Goal: Book appointment/travel/reservation

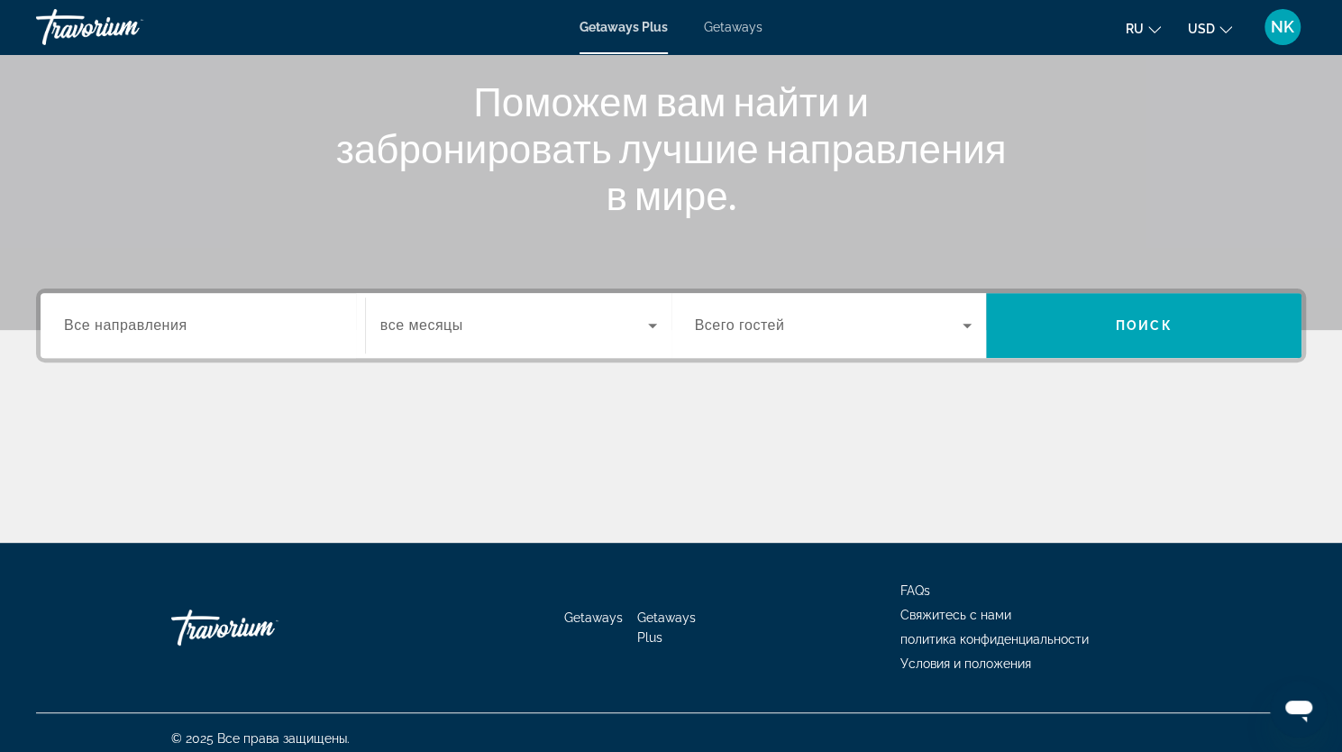
scroll to position [222, 0]
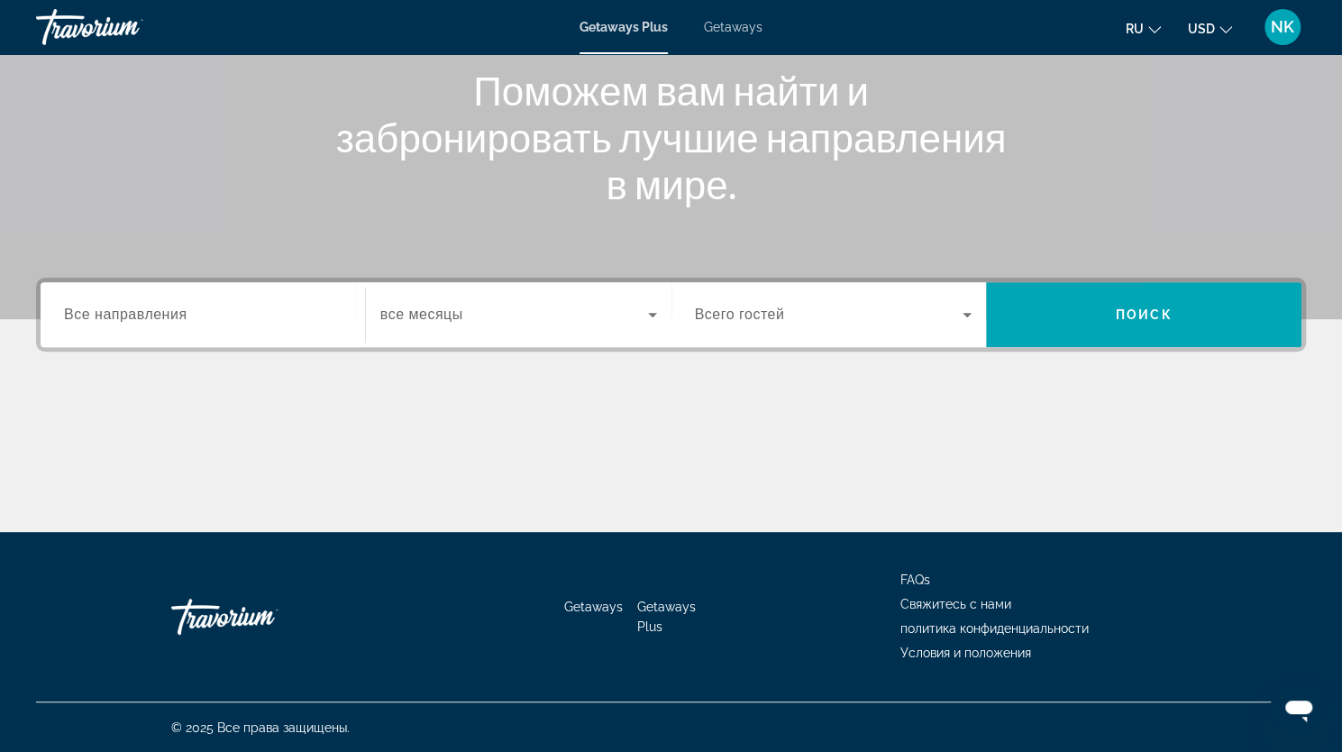
click at [258, 318] on input "Destination Все направления" at bounding box center [203, 316] width 278 height 22
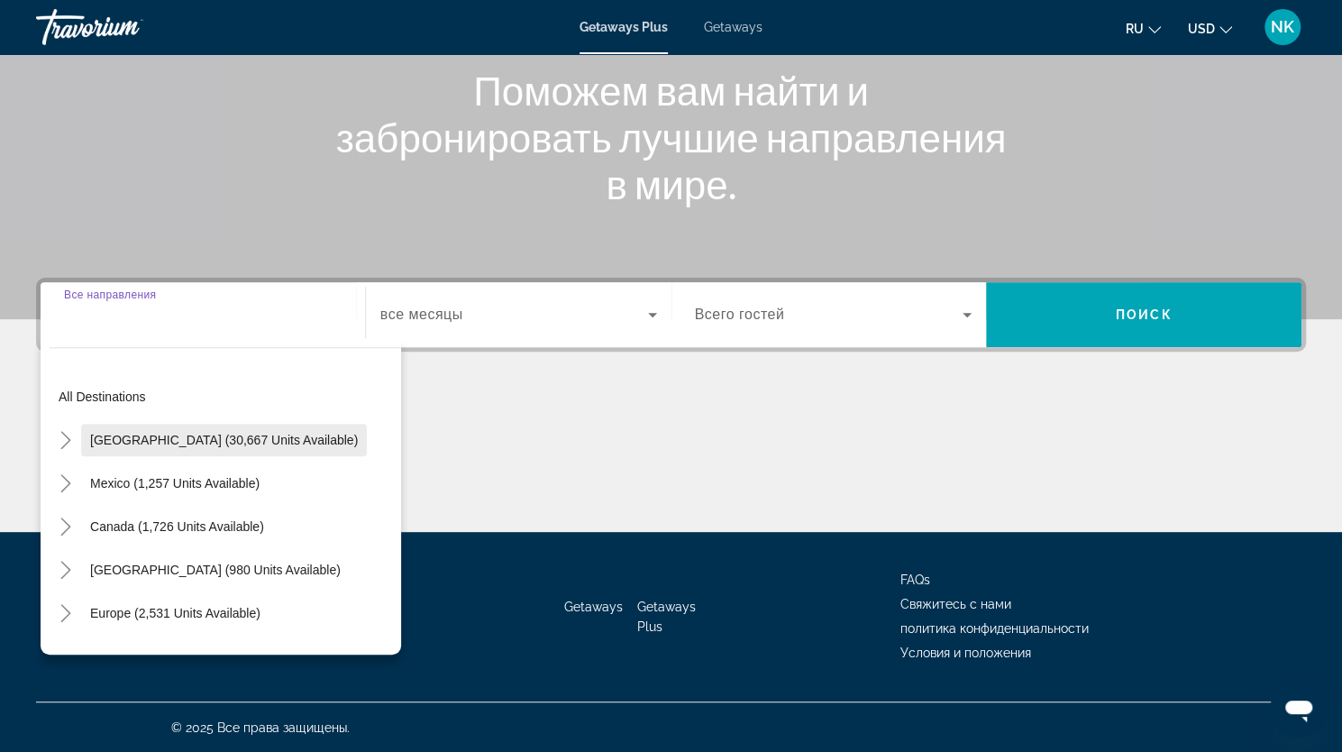
scroll to position [90, 0]
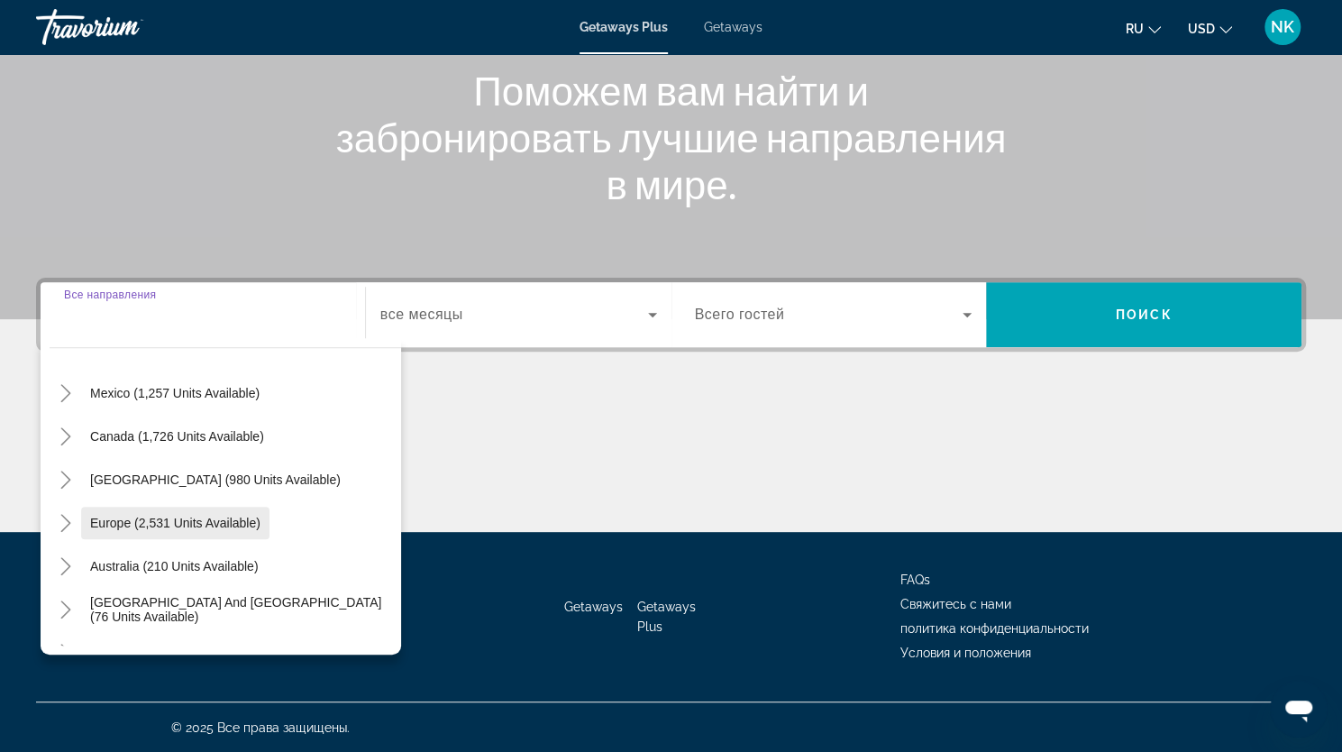
click at [139, 516] on span "Europe (2,531 units available)" at bounding box center [175, 523] width 170 height 14
type input "**********"
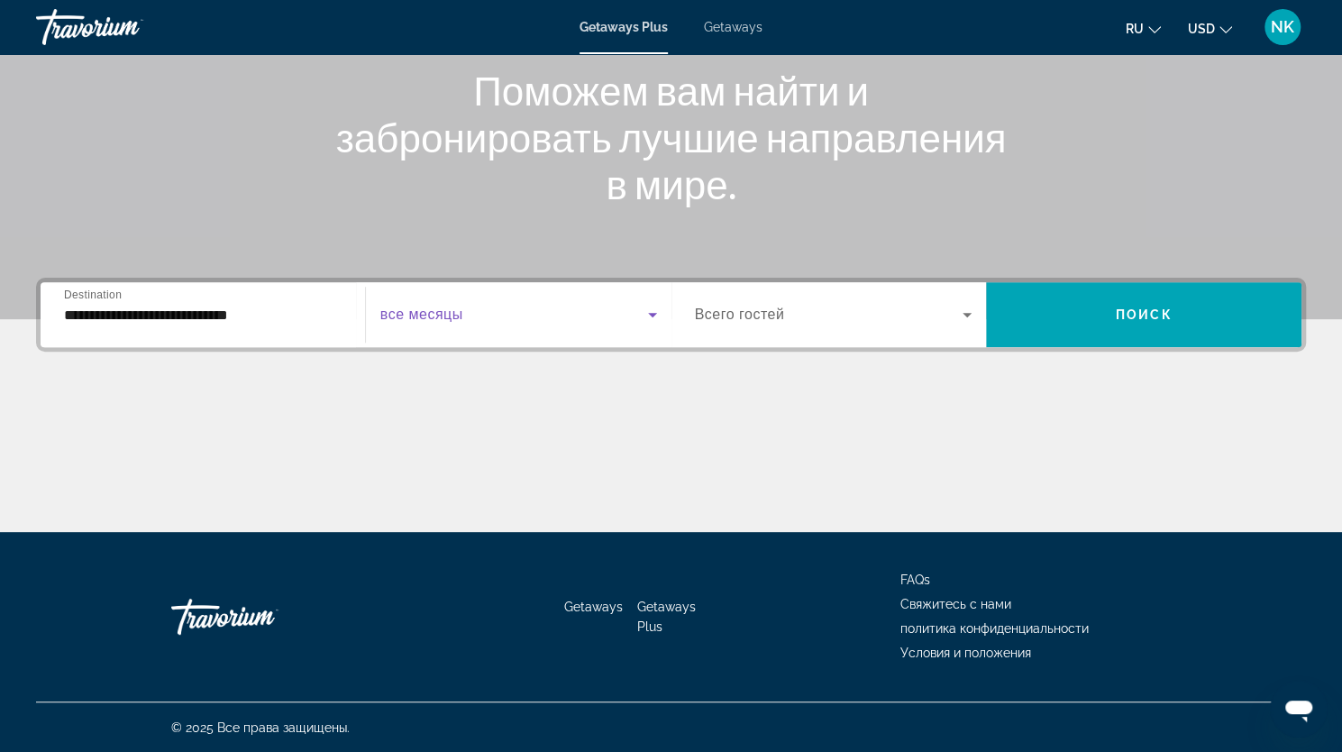
click at [470, 308] on span "Search widget" at bounding box center [514, 315] width 268 height 22
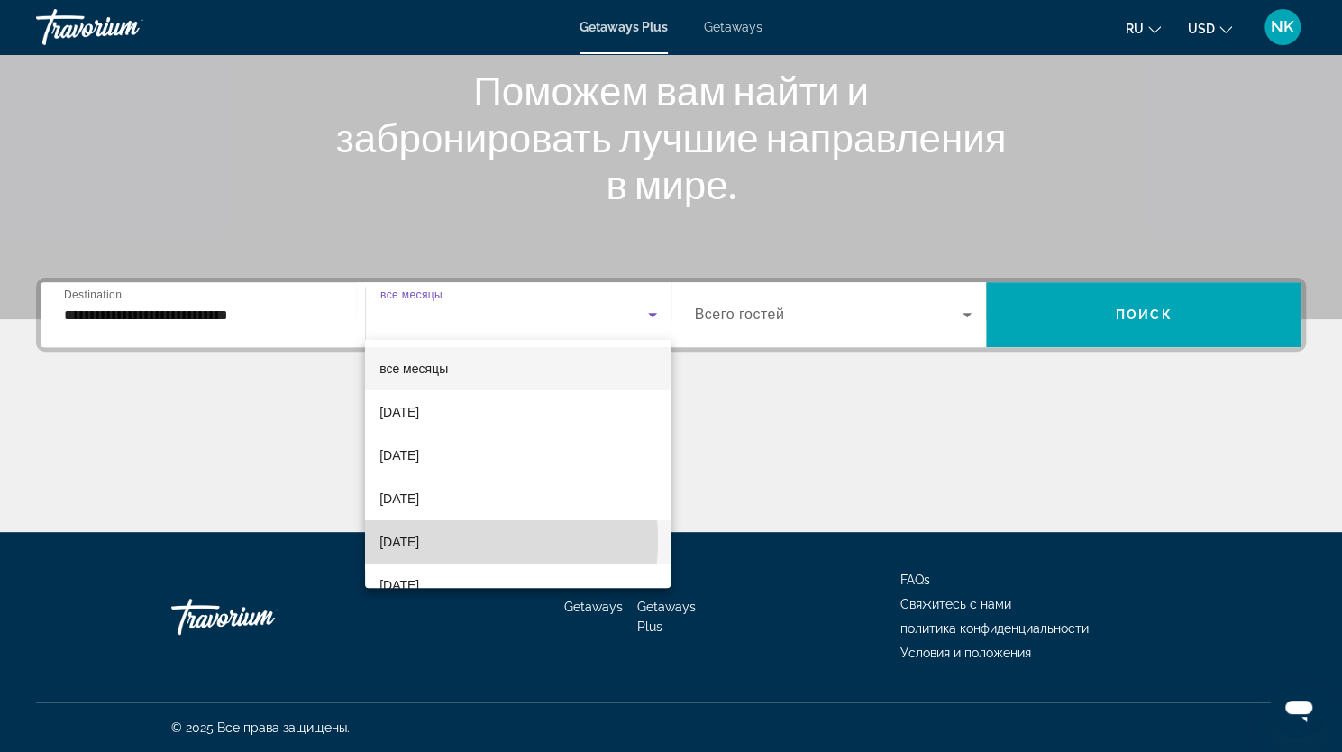
click at [419, 540] on span "December 2025" at bounding box center [399, 542] width 40 height 22
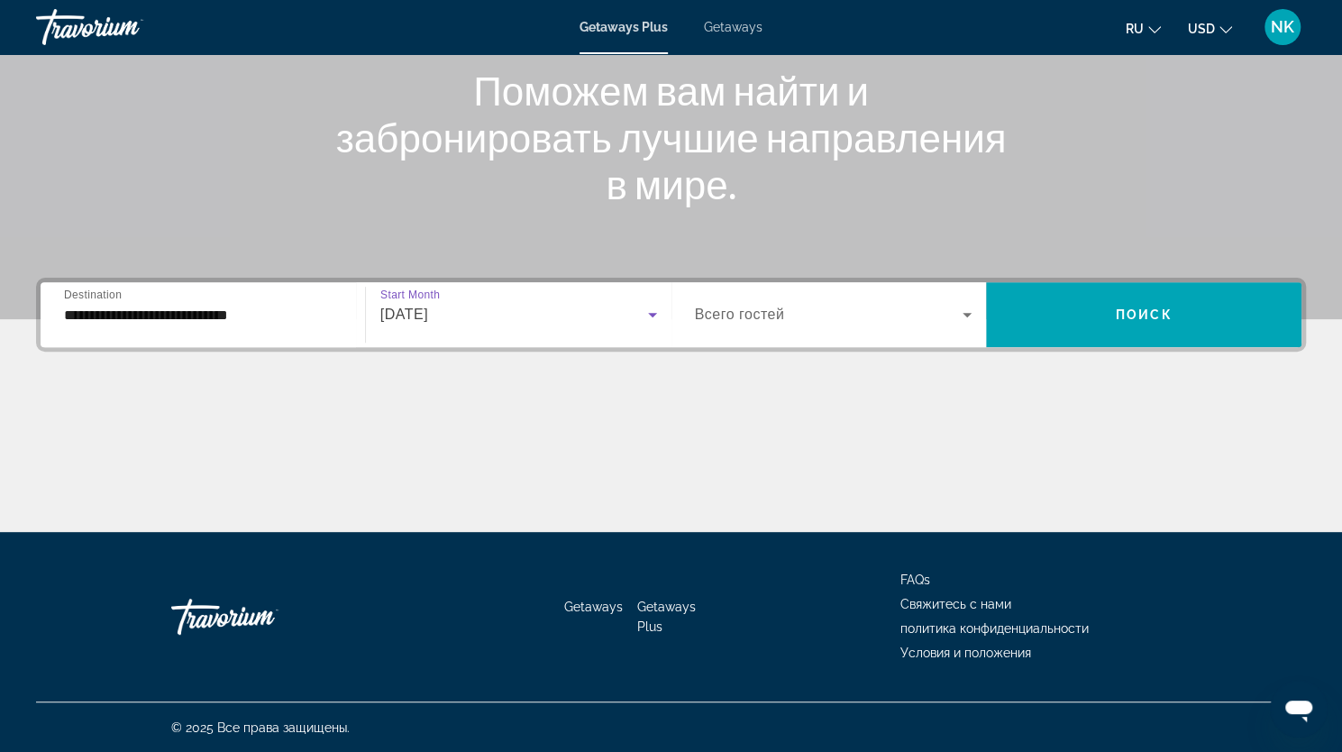
click at [173, 316] on input "**********" at bounding box center [203, 316] width 278 height 22
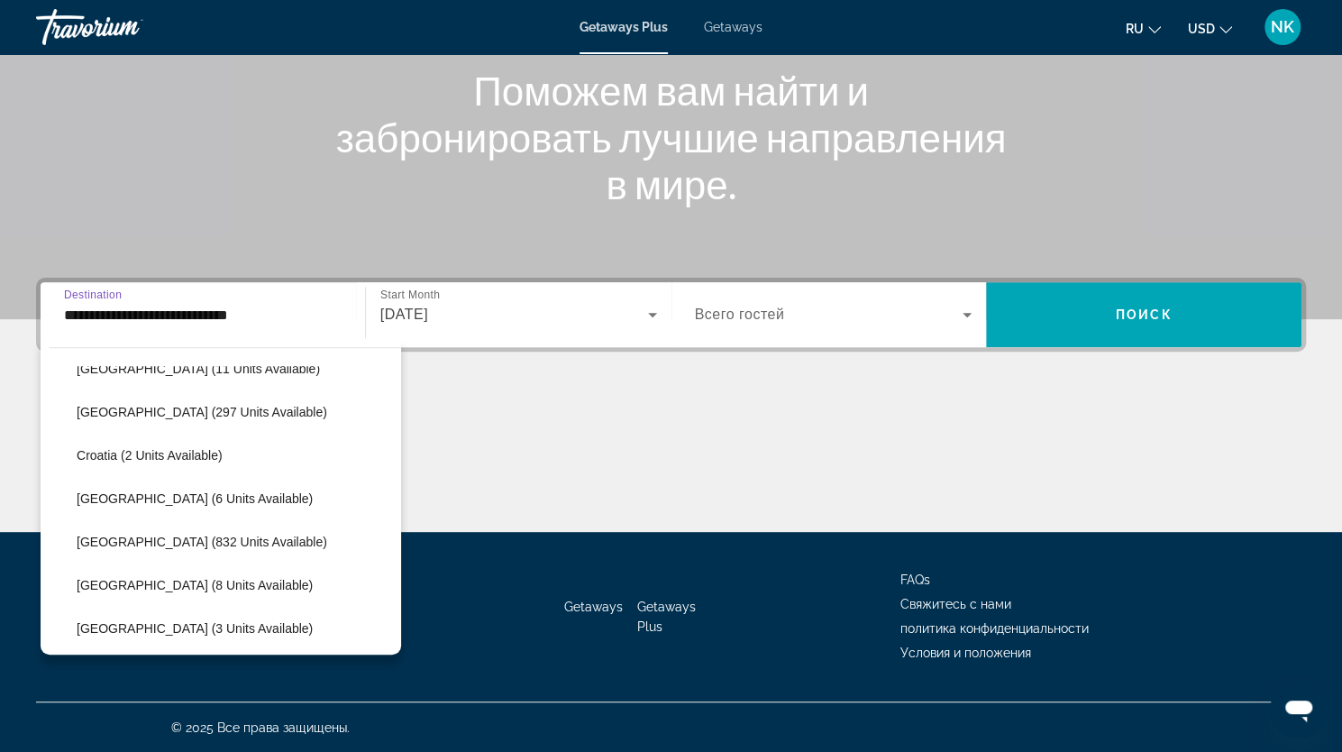
scroll to position [378, 0]
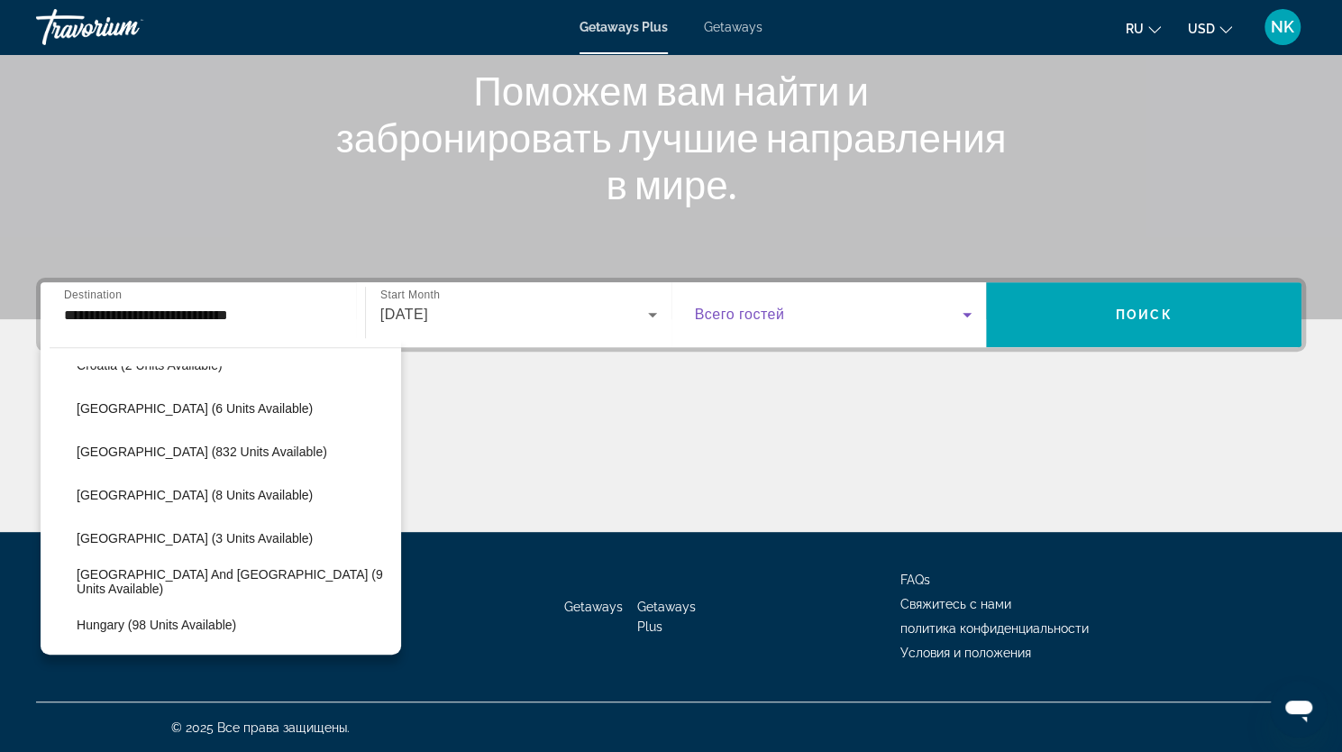
click at [880, 313] on span "Search widget" at bounding box center [829, 315] width 269 height 22
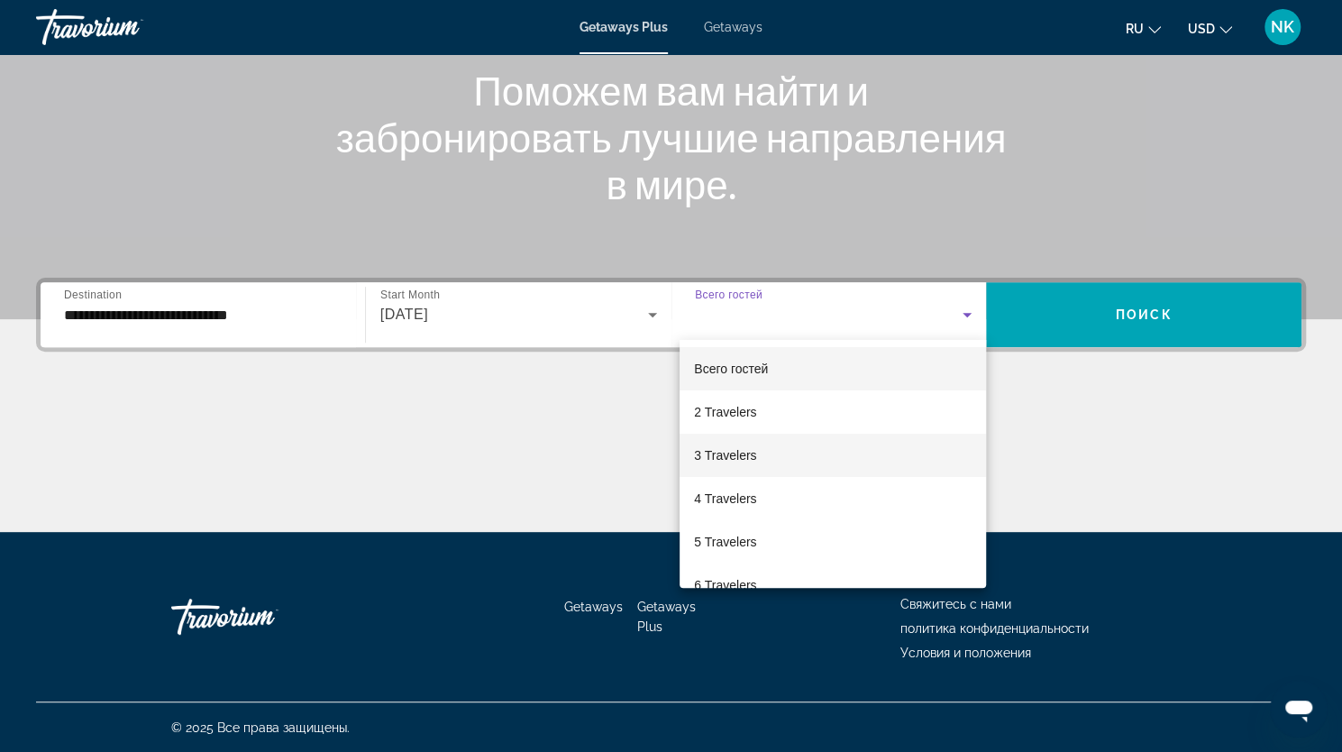
click at [739, 455] on span "3 Travelers" at bounding box center [725, 455] width 62 height 22
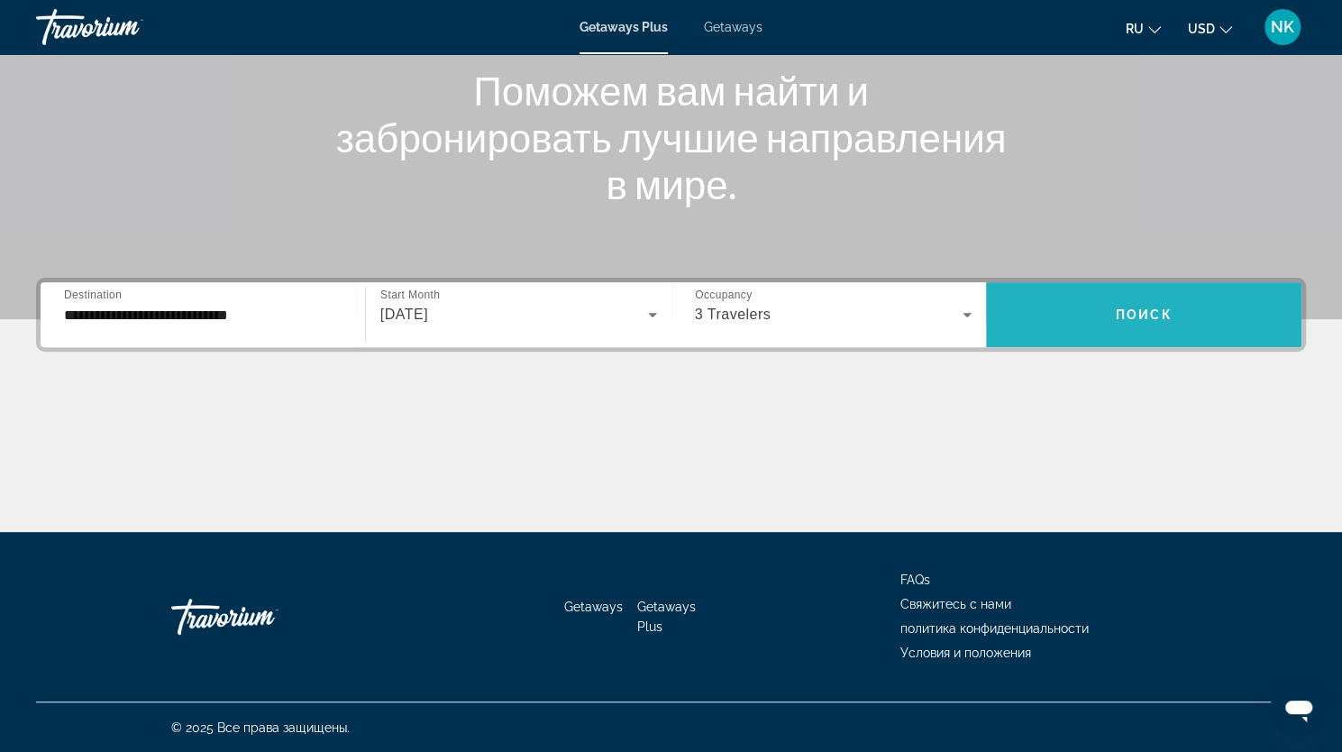
click at [1146, 321] on span "Поиск" at bounding box center [1144, 314] width 57 height 14
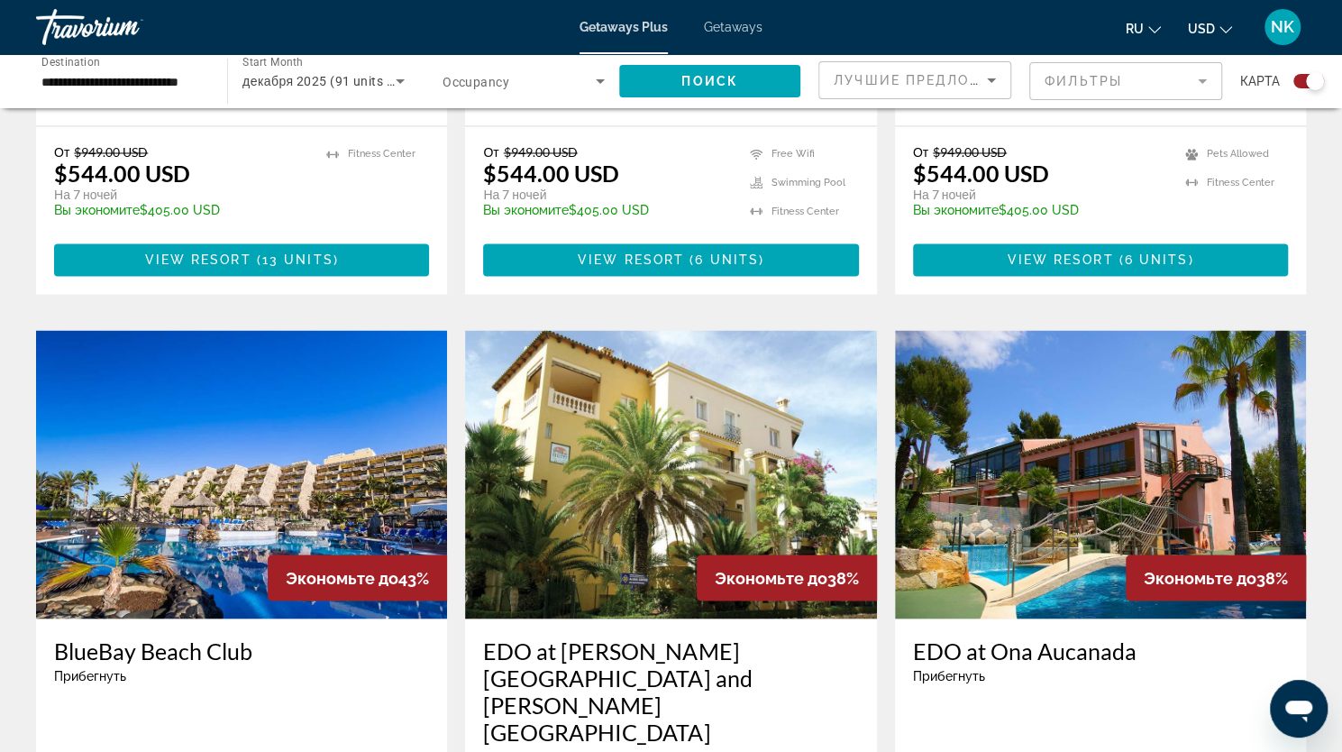
scroll to position [1802, 0]
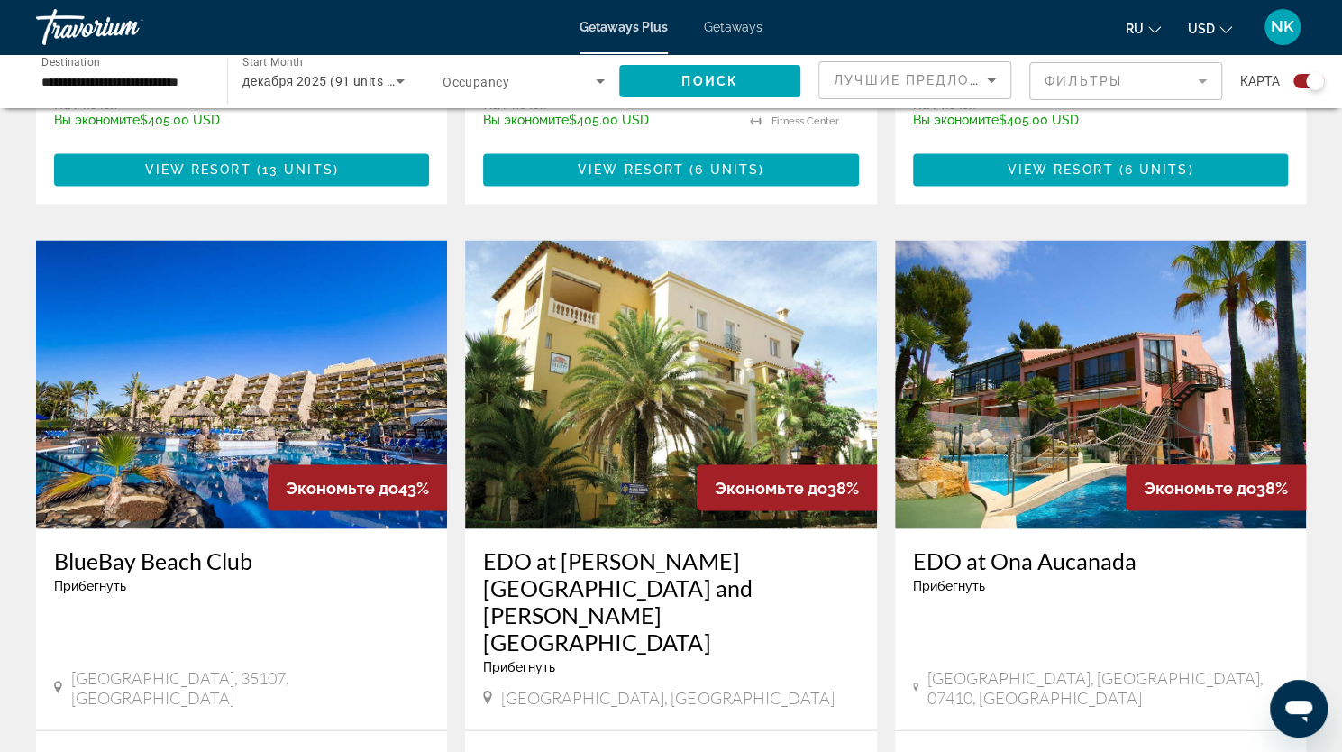
click at [244, 322] on img "Main content" at bounding box center [241, 384] width 411 height 288
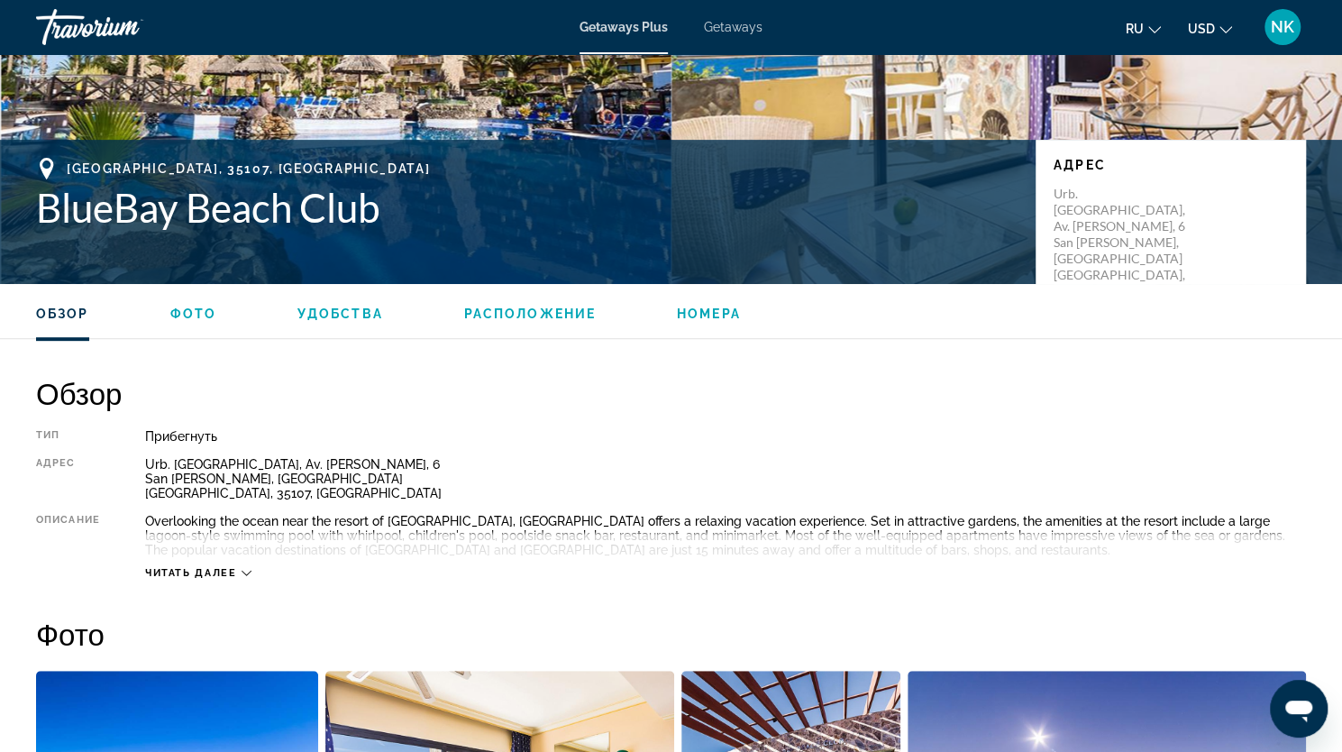
scroll to position [180, 0]
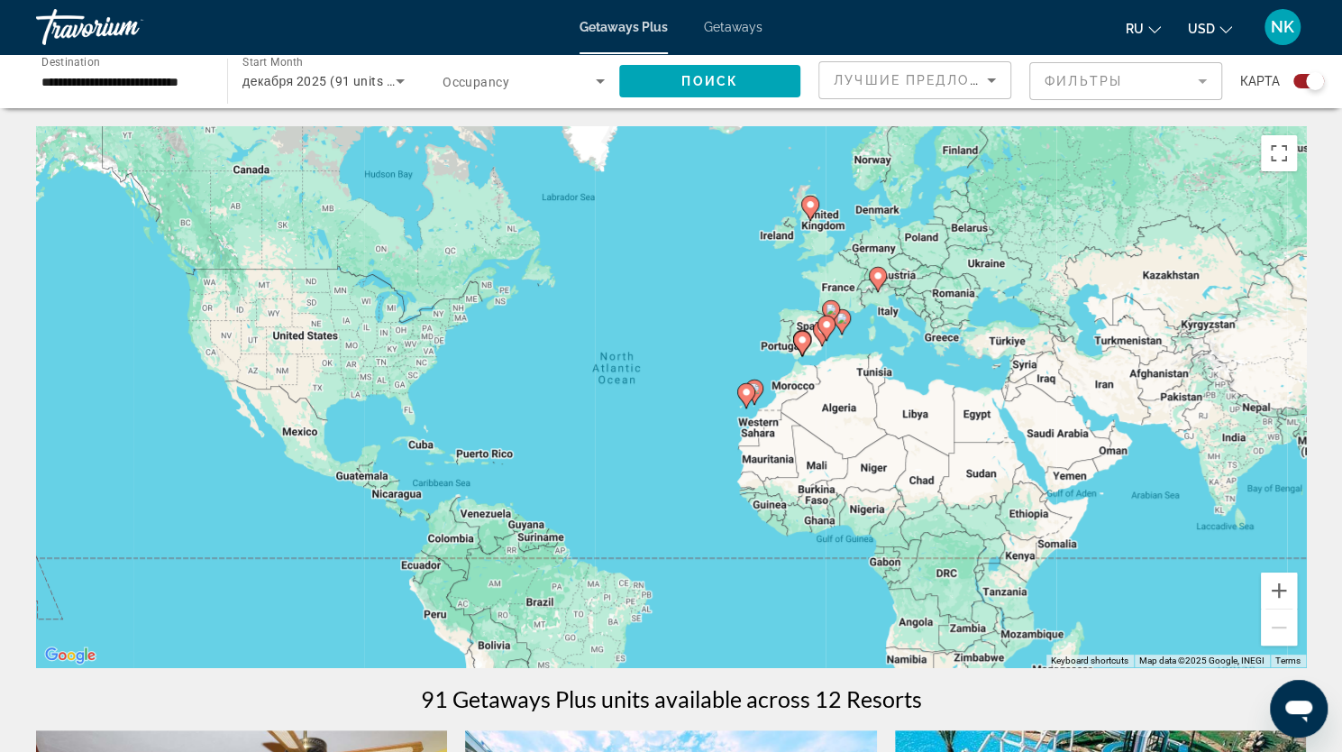
click at [123, 89] on input "**********" at bounding box center [122, 82] width 162 height 22
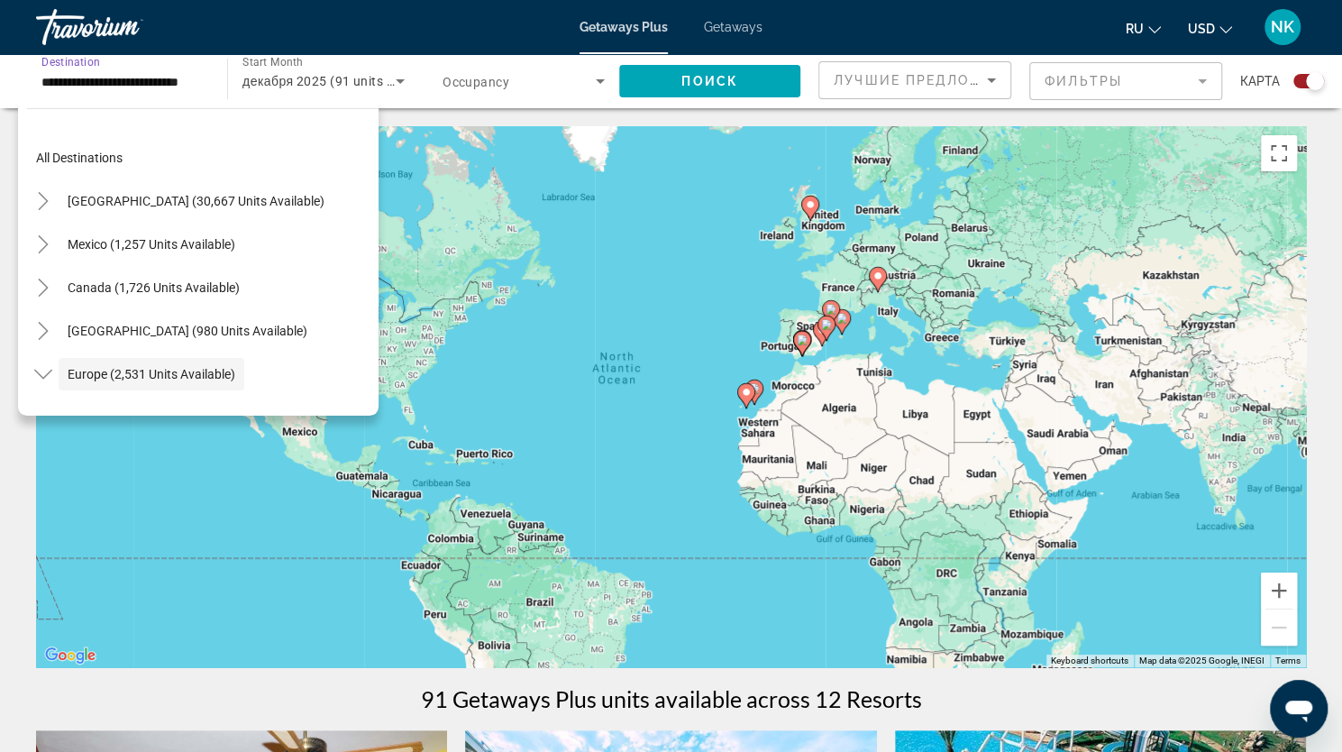
scroll to position [107, 0]
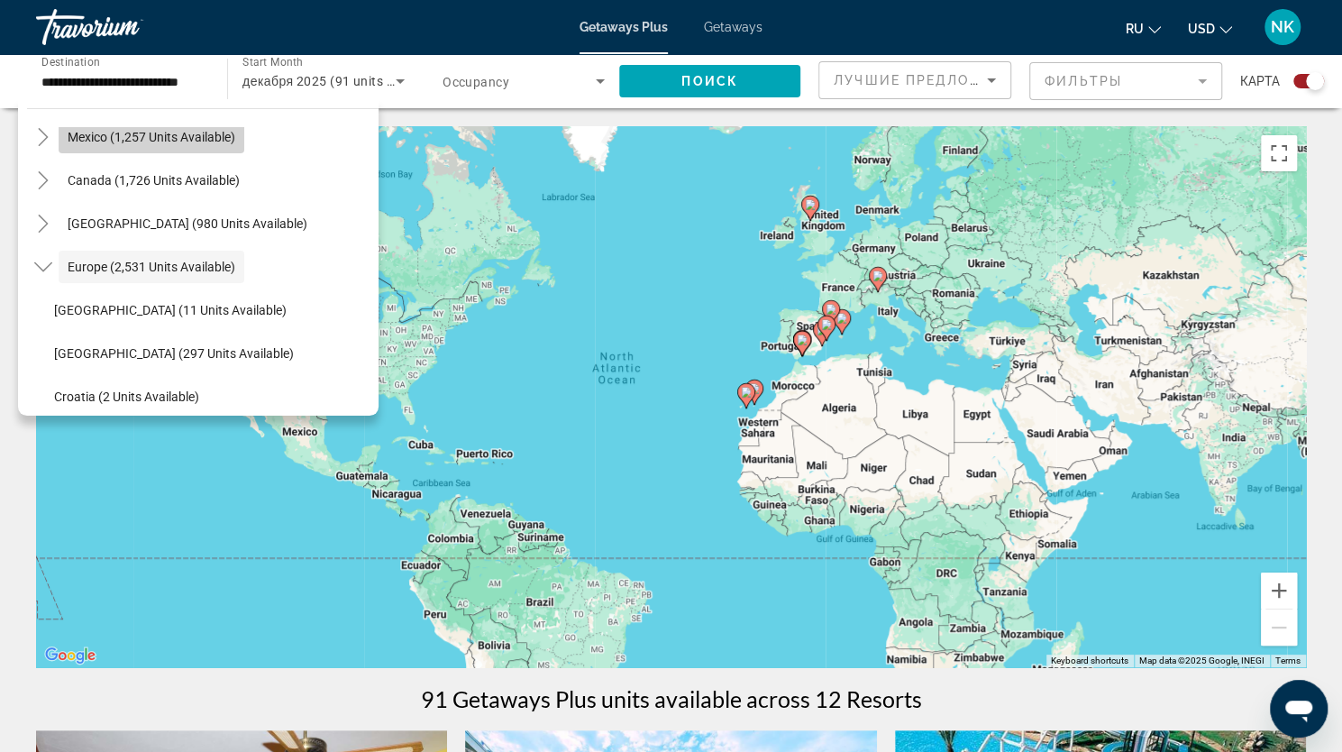
click at [131, 134] on span "Mexico (1,257 units available)" at bounding box center [152, 137] width 168 height 14
type input "**********"
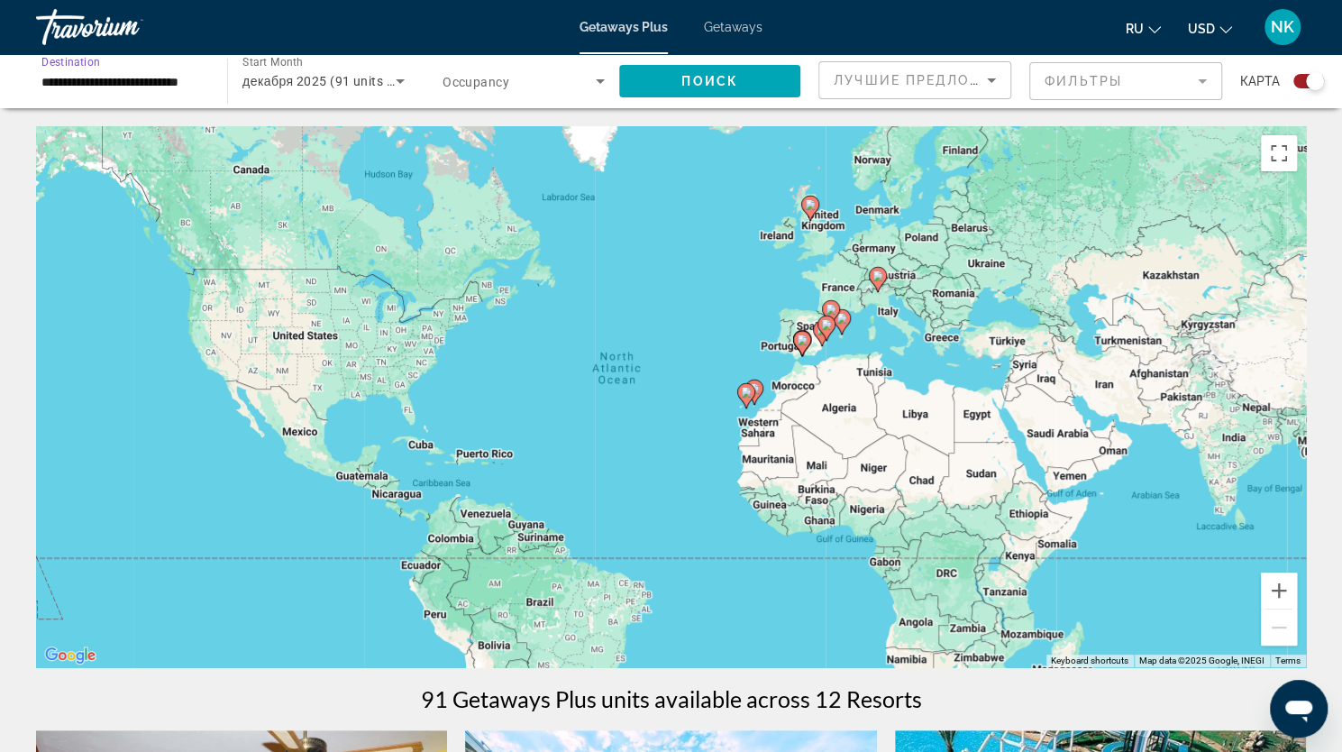
click at [323, 84] on span "декабря 2025 (91 units available)" at bounding box center [343, 81] width 202 height 14
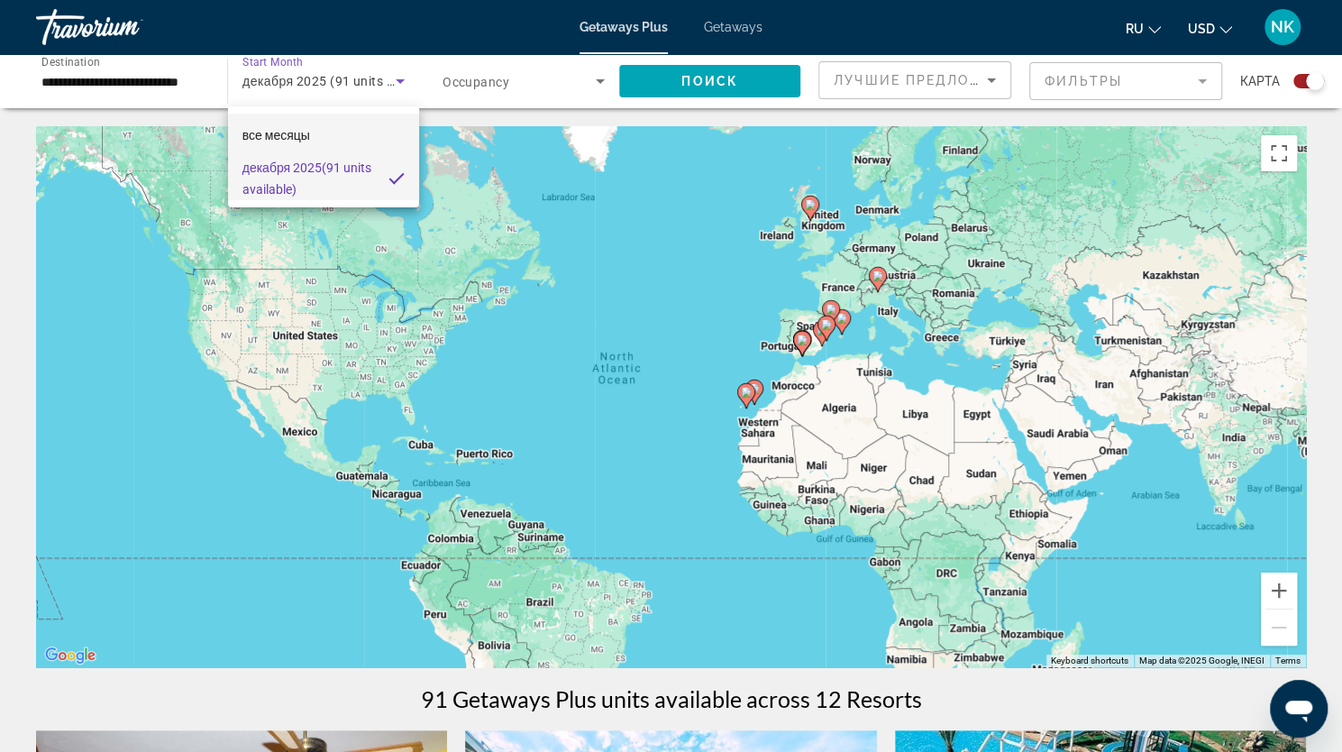
click at [309, 131] on span "все месяцы" at bounding box center [276, 135] width 68 height 14
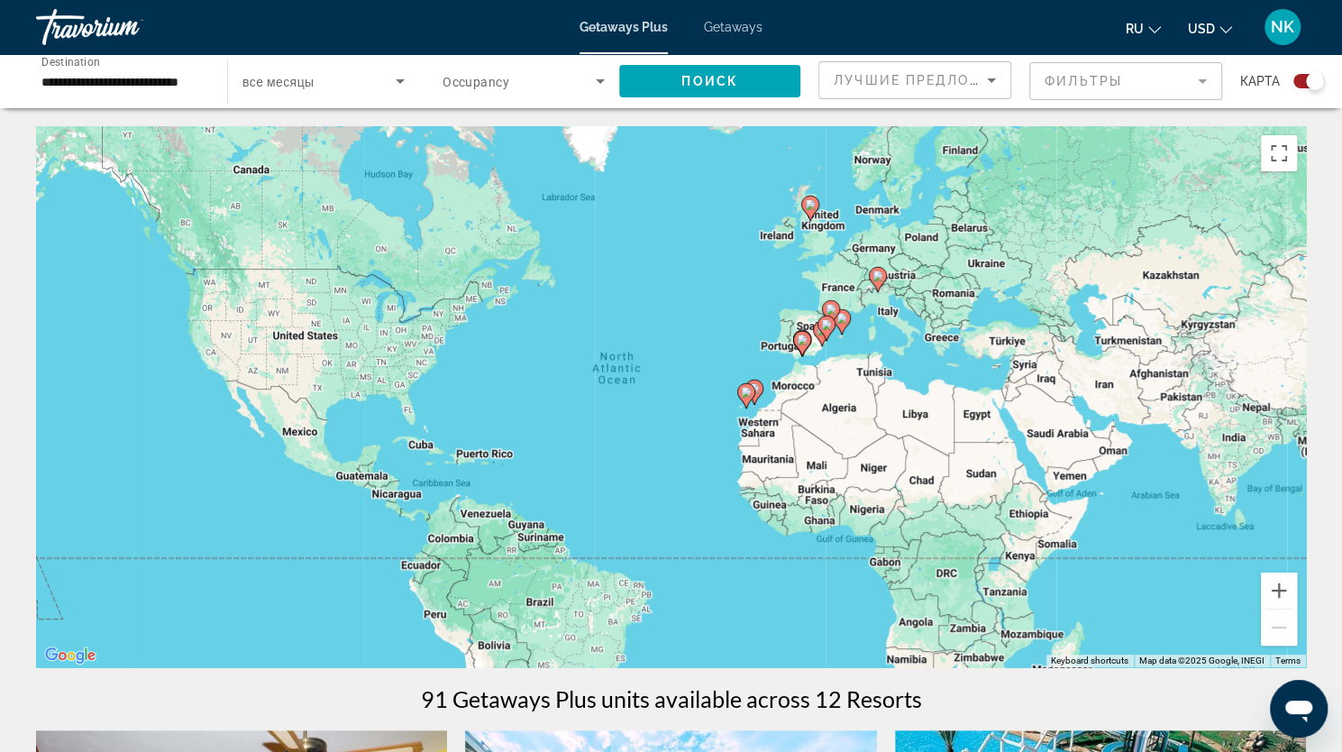
click at [309, 84] on span "все месяцы" at bounding box center [278, 82] width 72 height 14
